Goal: Find specific page/section: Find specific page/section

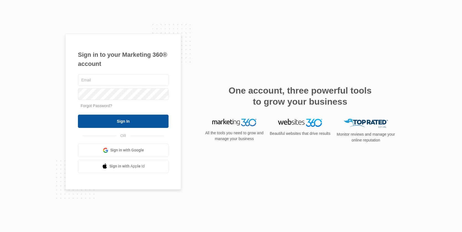
type input "kyle.knoop@madwire.com"
click at [134, 121] on input "Sign In" at bounding box center [123, 120] width 91 height 13
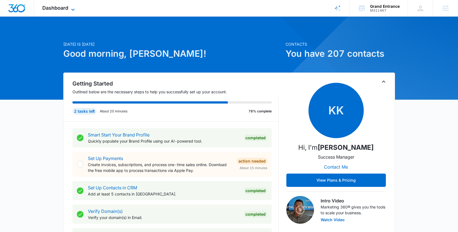
click at [74, 6] on icon at bounding box center [73, 9] width 7 height 7
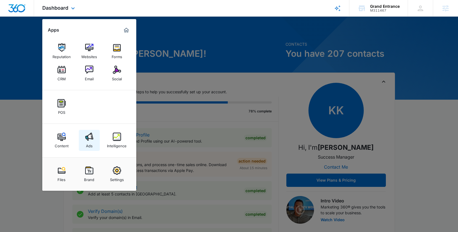
click at [90, 143] on div "Ads" at bounding box center [89, 144] width 7 height 7
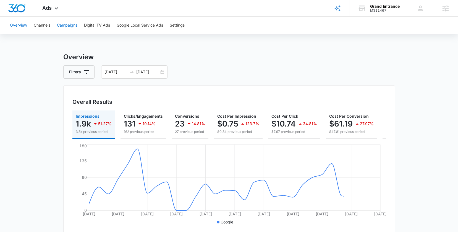
click at [70, 25] on button "Campaigns" at bounding box center [67, 26] width 20 height 18
click at [15, 25] on button "Overview" at bounding box center [18, 26] width 17 height 18
